Goal: Find specific page/section: Find specific page/section

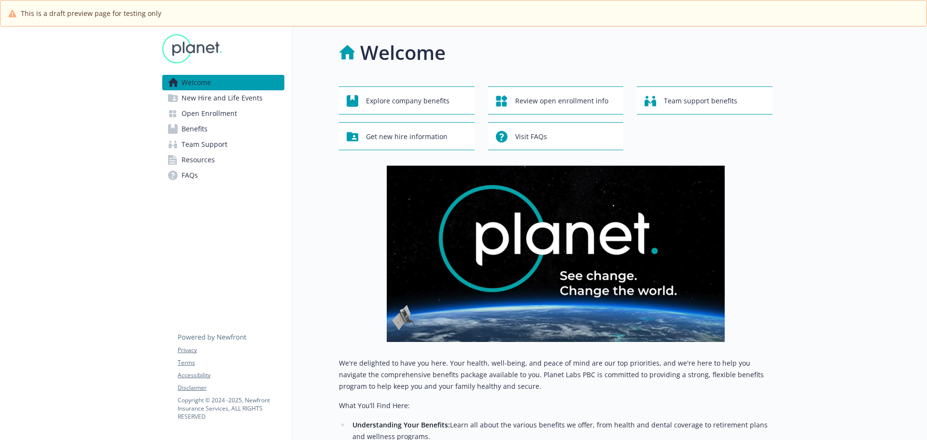
click at [211, 102] on span "New Hire and Life Events" at bounding box center [222, 97] width 81 height 15
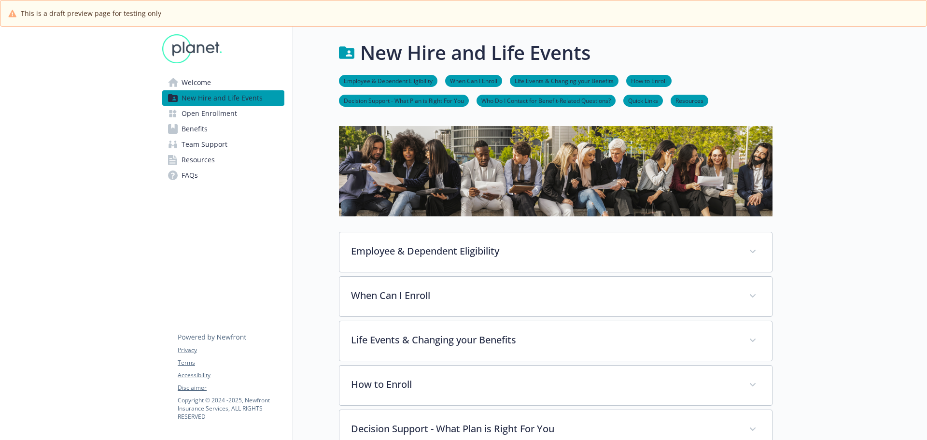
click at [203, 87] on span "Welcome" at bounding box center [196, 82] width 29 height 15
